Goal: Information Seeking & Learning: Compare options

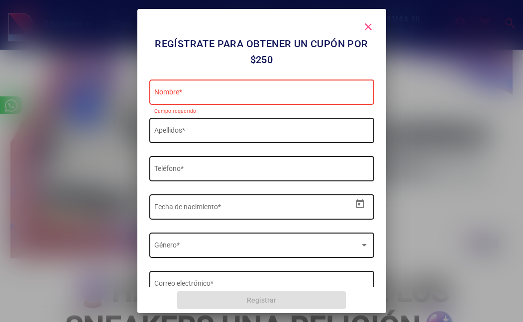
click at [368, 26] on mat-icon "close" at bounding box center [368, 27] width 12 height 12
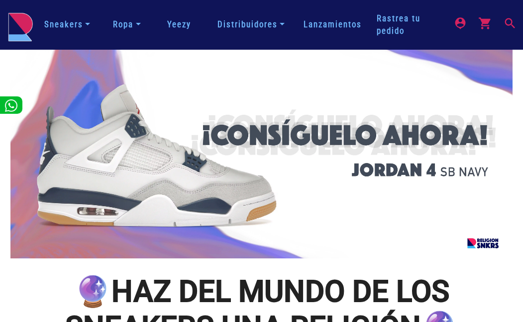
click at [76, 27] on link "Sneakers" at bounding box center [67, 24] width 54 height 17
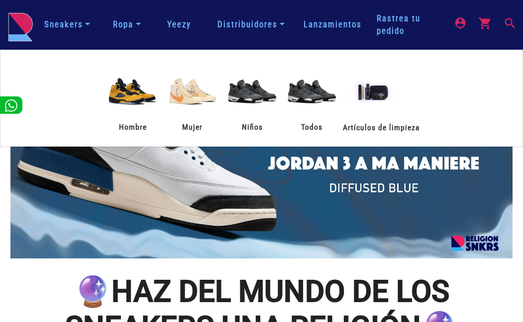
click at [512, 21] on mat-icon "search" at bounding box center [509, 22] width 12 height 12
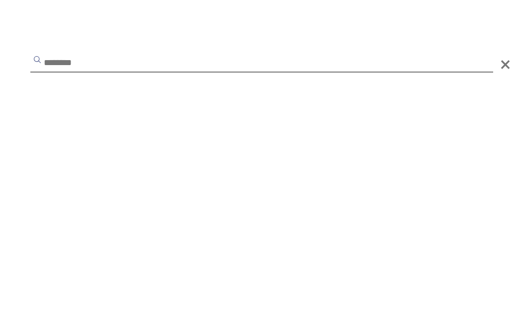
click at [160, 64] on input "text" at bounding box center [261, 64] width 462 height 18
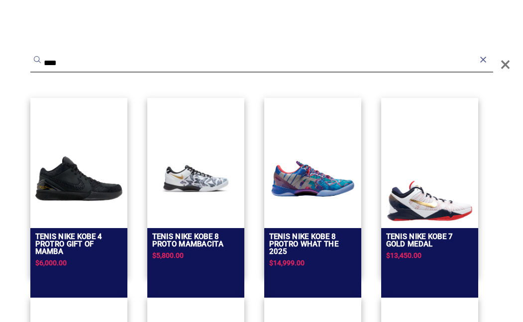
type input "****"
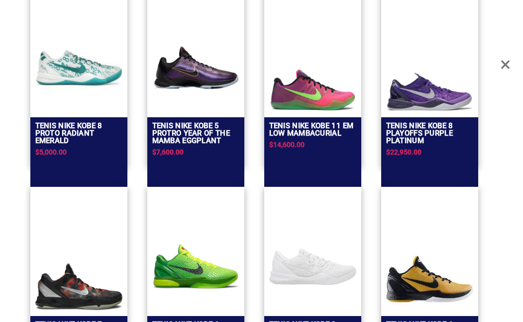
scroll to position [175, 0]
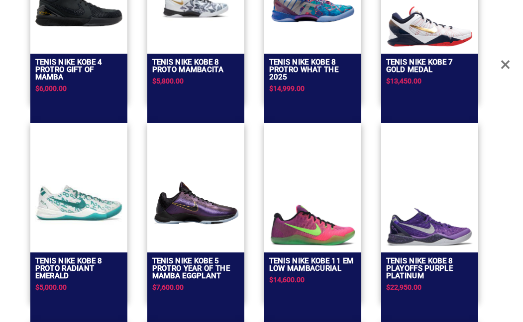
click at [293, 223] on img at bounding box center [312, 225] width 87 height 42
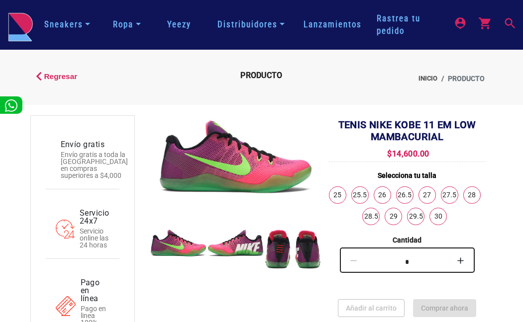
click at [508, 19] on mat-icon "search" at bounding box center [509, 22] width 12 height 12
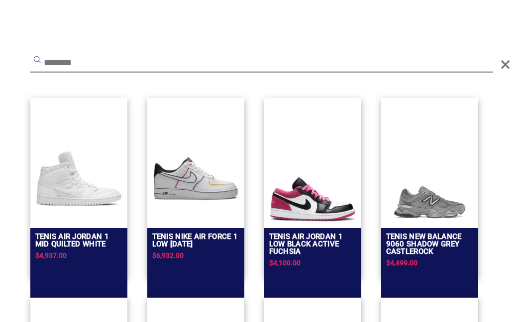
click at [102, 57] on input "text" at bounding box center [261, 64] width 462 height 18
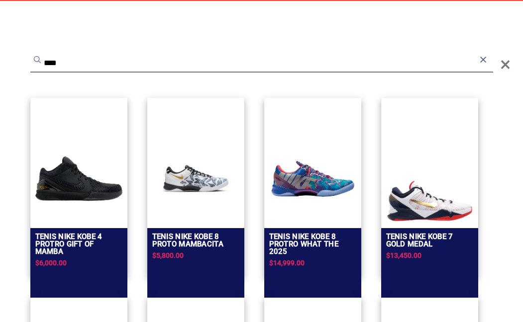
type input "****"
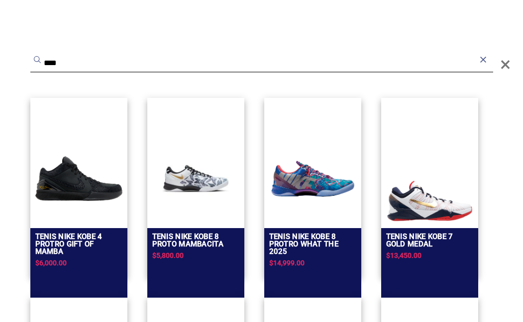
click at [293, 175] on img at bounding box center [312, 178] width 87 height 87
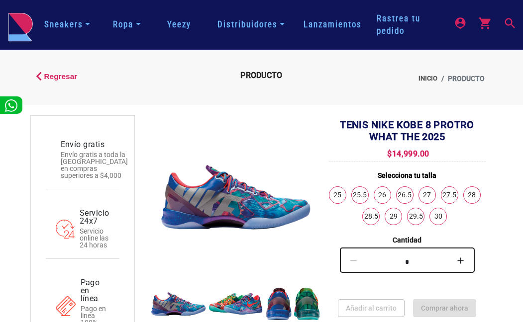
click at [507, 21] on mat-icon "search" at bounding box center [509, 22] width 12 height 12
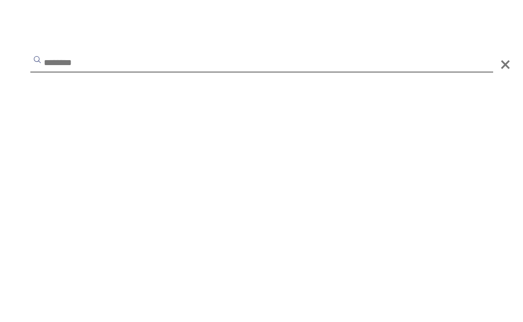
click at [234, 60] on input "text" at bounding box center [261, 64] width 462 height 18
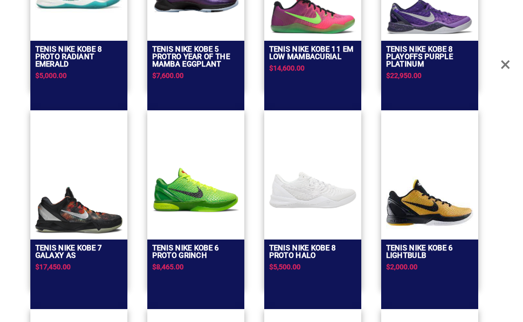
scroll to position [398, 0]
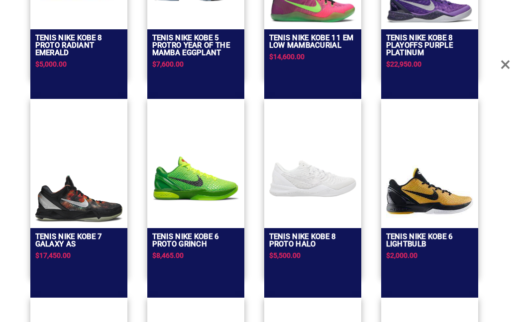
type input "****"
click at [71, 197] on img at bounding box center [78, 199] width 87 height 47
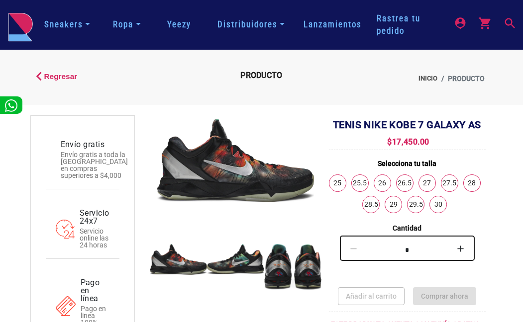
click at [503, 23] on mat-icon "search" at bounding box center [509, 22] width 12 height 12
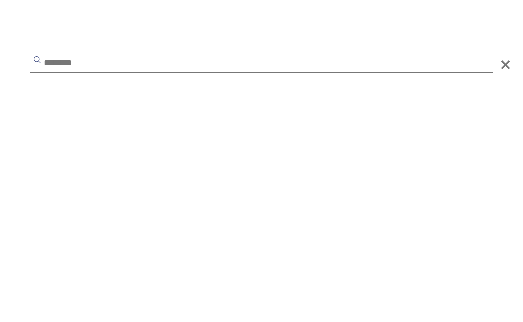
click at [186, 69] on input "text" at bounding box center [261, 64] width 462 height 18
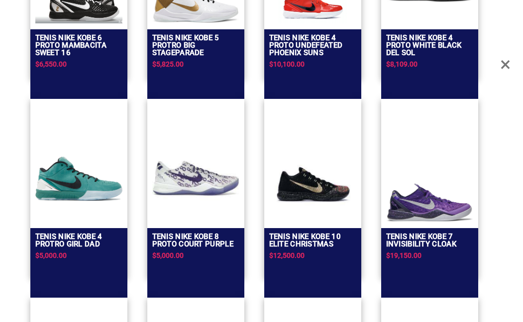
scroll to position [1442, 0]
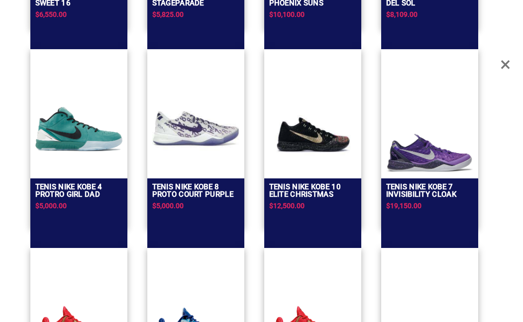
type input "****"
click at [425, 147] on img at bounding box center [429, 152] width 87 height 39
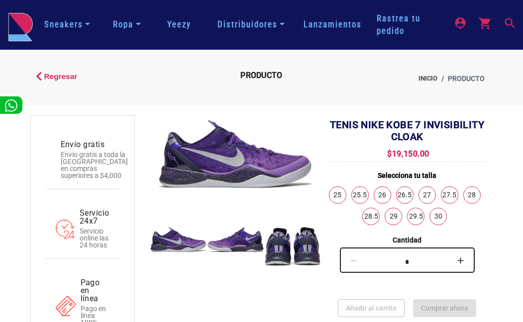
click at [509, 21] on mat-icon "search" at bounding box center [509, 22] width 12 height 12
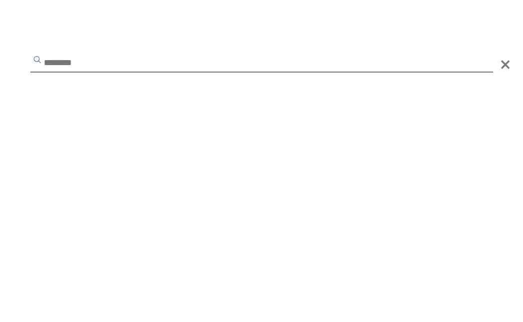
click at [146, 71] on input "text" at bounding box center [261, 64] width 462 height 18
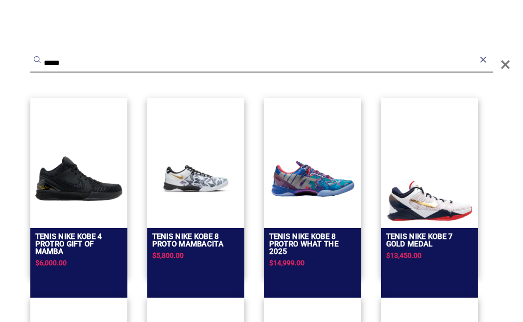
click at [69, 63] on input "****" at bounding box center [261, 64] width 462 height 18
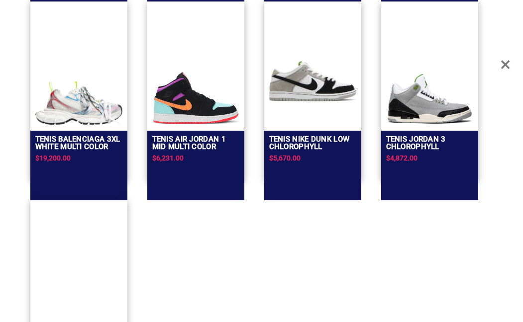
scroll to position [696, 0]
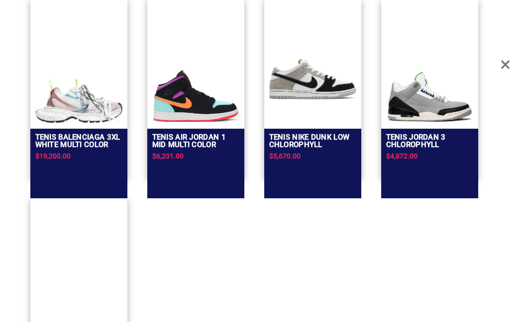
type input "*****"
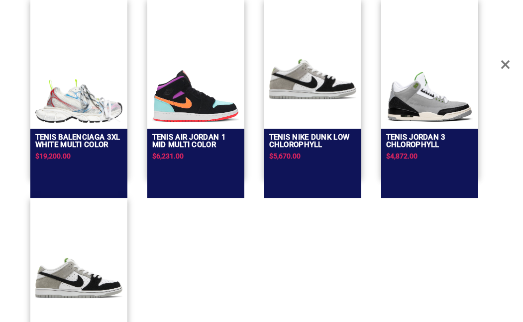
click at [191, 101] on img at bounding box center [195, 96] width 87 height 53
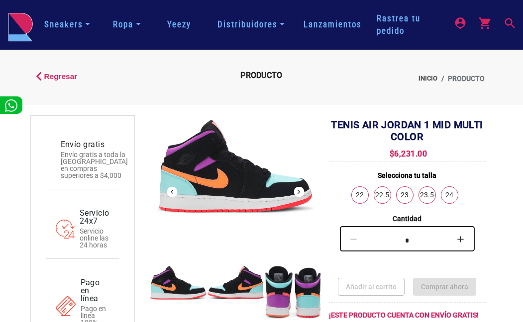
click at [302, 192] on button "Next" at bounding box center [298, 192] width 10 height 10
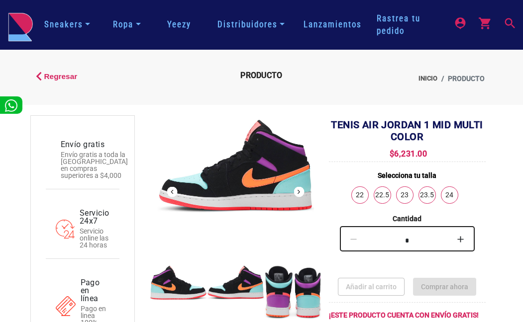
click at [302, 192] on button "Next" at bounding box center [298, 192] width 10 height 10
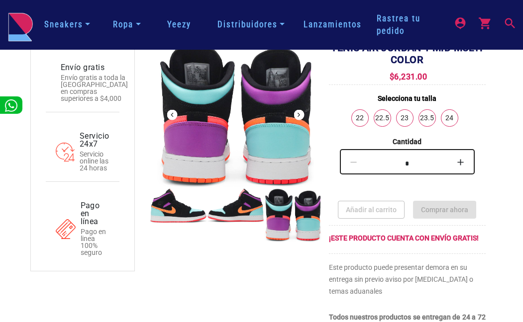
scroll to position [99, 0]
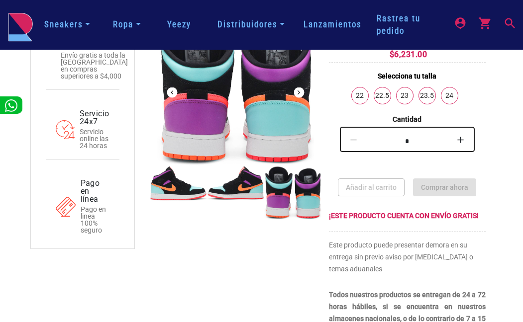
click at [298, 90] on button "Next" at bounding box center [298, 93] width 10 height 10
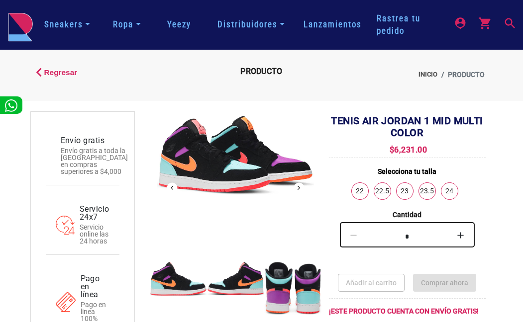
scroll to position [0, 0]
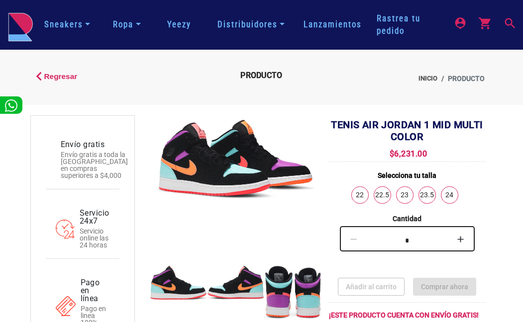
drag, startPoint x: 359, startPoint y: 124, endPoint x: 436, endPoint y: 153, distance: 82.3
click at [436, 153] on div "Tenis Air Jordan 1 Mid Multi Color $6,231.00 Selecciona tu talla 22 22.5 23 23.…" at bounding box center [407, 283] width 157 height 329
copy div "Air Jordan 1 Mid Multi Color $6,231.00"
click at [438, 149] on div "Tenis Air Jordan 1 Mid Multi Color $6,231.00 Selecciona tu talla 22 22.5 23 23.…" at bounding box center [407, 283] width 157 height 329
click at [509, 21] on mat-icon "search" at bounding box center [509, 22] width 12 height 12
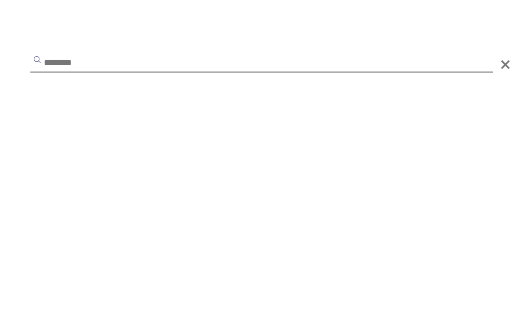
click at [99, 71] on input "text" at bounding box center [261, 64] width 462 height 18
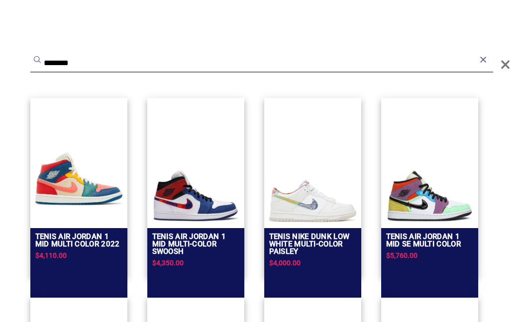
type input "********"
click at [96, 194] on img at bounding box center [78, 178] width 87 height 87
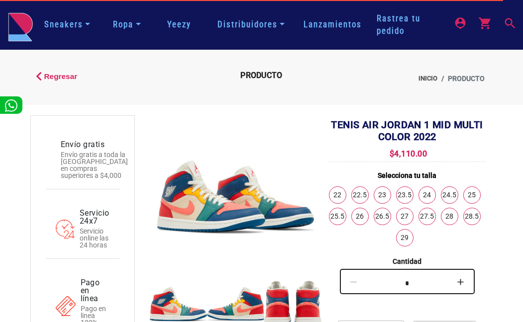
click at [511, 18] on mat-icon "search" at bounding box center [509, 22] width 12 height 12
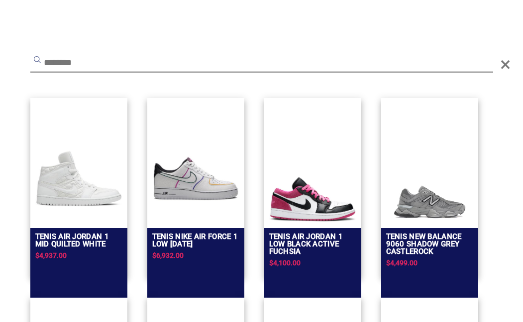
click at [203, 66] on input "text" at bounding box center [261, 64] width 462 height 18
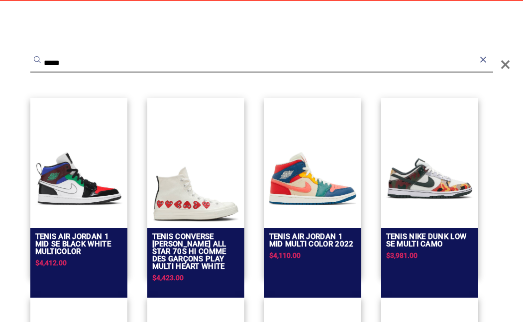
type input "*****"
click at [92, 178] on img at bounding box center [78, 178] width 87 height 87
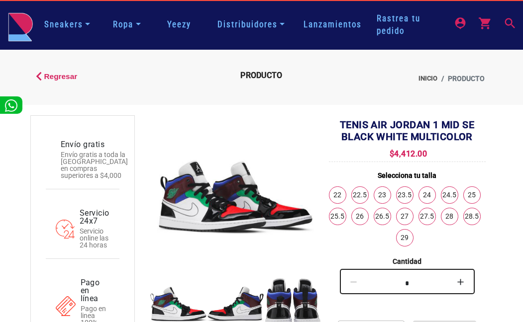
click at [510, 18] on mat-icon "search" at bounding box center [509, 22] width 12 height 12
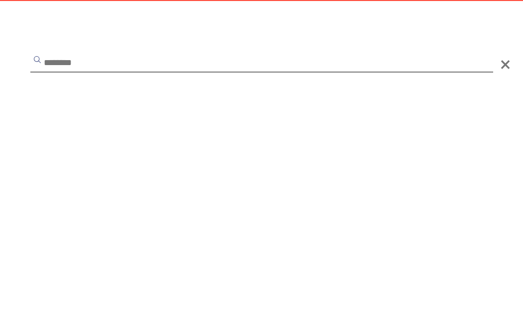
click at [203, 64] on input "text" at bounding box center [261, 64] width 462 height 18
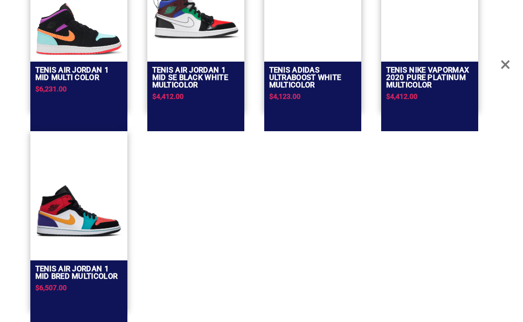
scroll to position [572, 0]
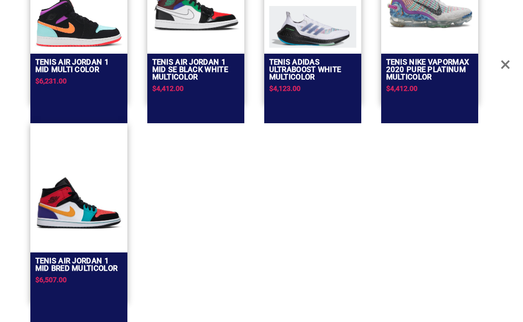
type input "*********"
click at [84, 218] on img at bounding box center [78, 203] width 87 height 87
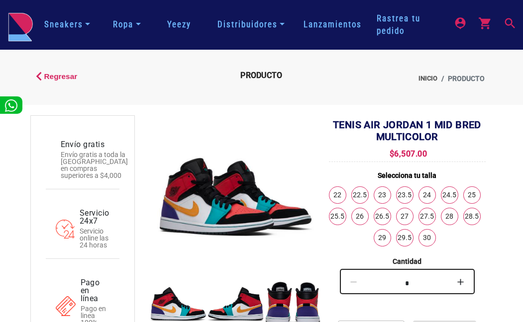
click at [512, 22] on mat-icon "search" at bounding box center [509, 22] width 12 height 12
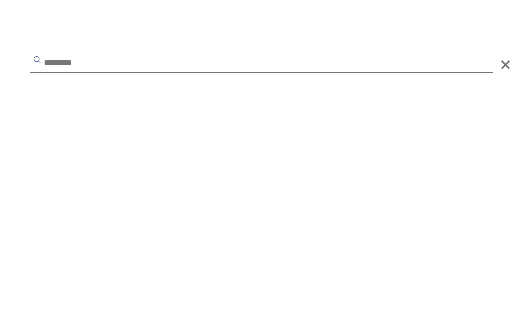
click at [119, 62] on input "text" at bounding box center [261, 64] width 462 height 18
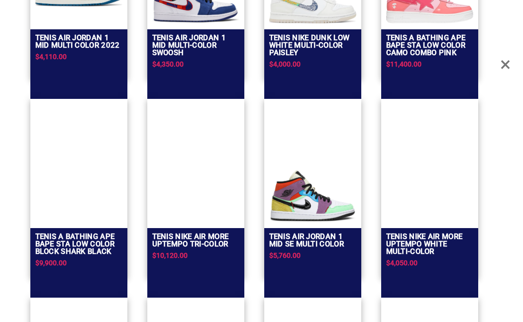
scroll to position [249, 0]
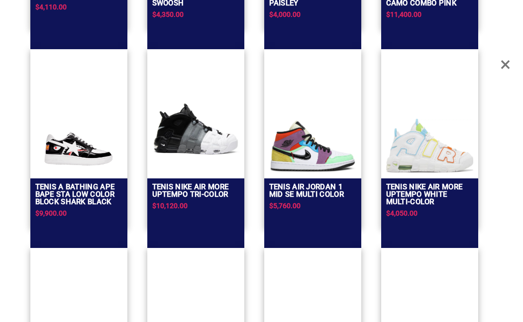
type input "*****"
click at [287, 156] on img at bounding box center [312, 146] width 87 height 53
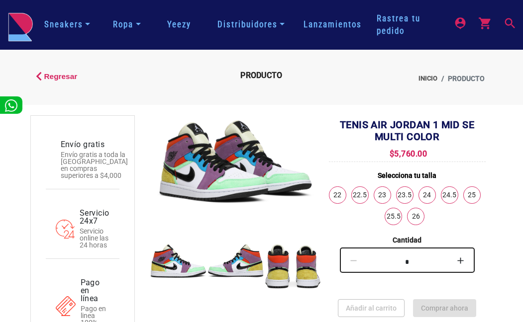
click at [511, 20] on mat-icon "search" at bounding box center [509, 22] width 12 height 12
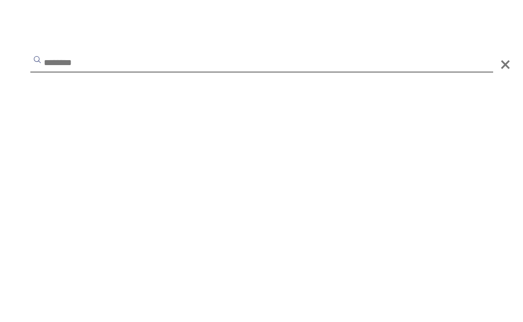
click at [138, 65] on input "text" at bounding box center [261, 64] width 462 height 18
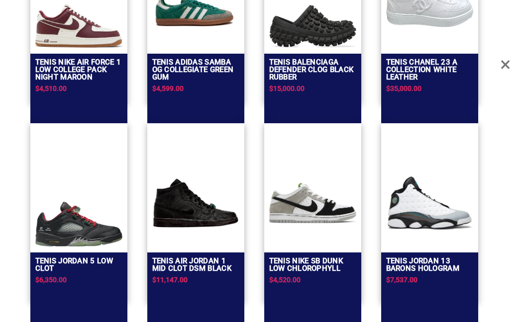
scroll to position [149, 0]
type input "****"
